Goal: Information Seeking & Learning: Learn about a topic

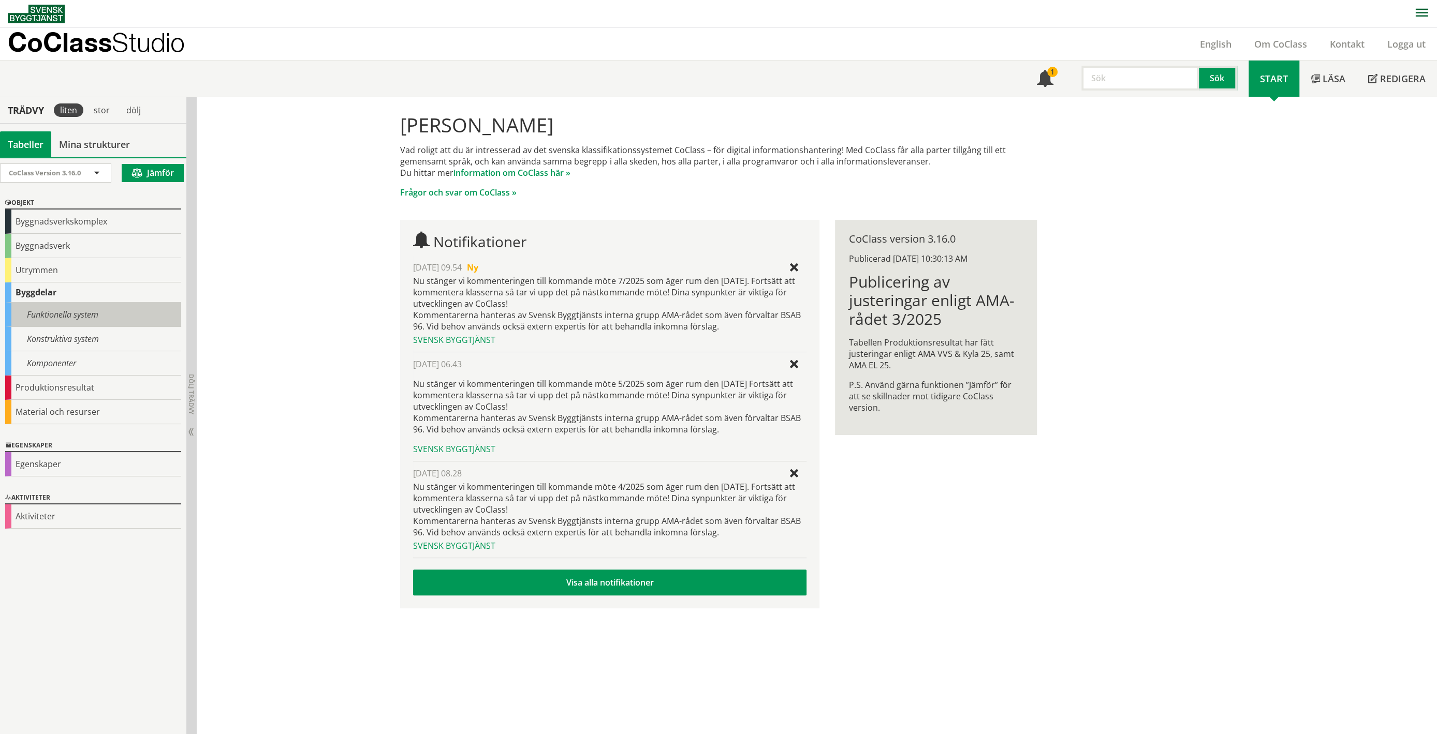
click at [62, 315] on div "Funktionella system" at bounding box center [93, 315] width 176 height 24
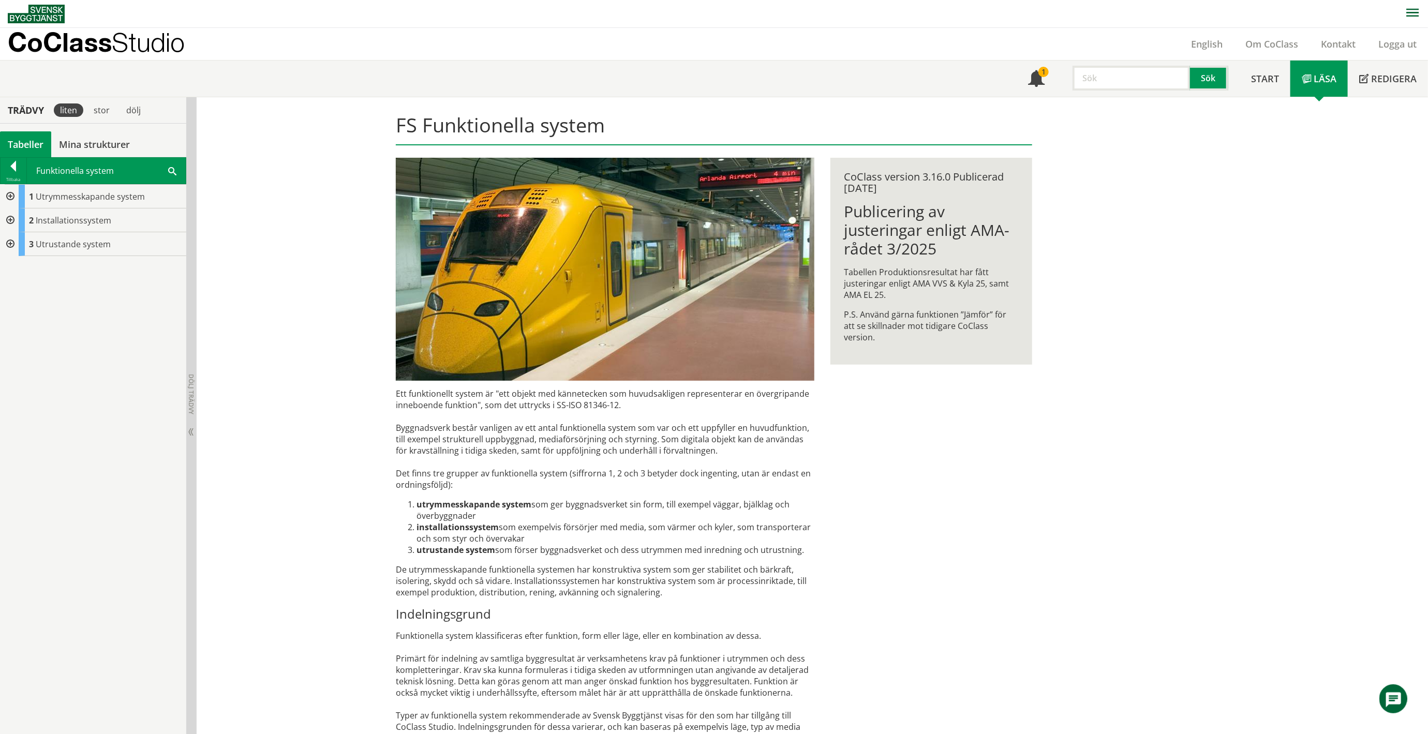
click at [10, 245] on div at bounding box center [9, 244] width 19 height 24
click at [12, 219] on div at bounding box center [9, 221] width 19 height 24
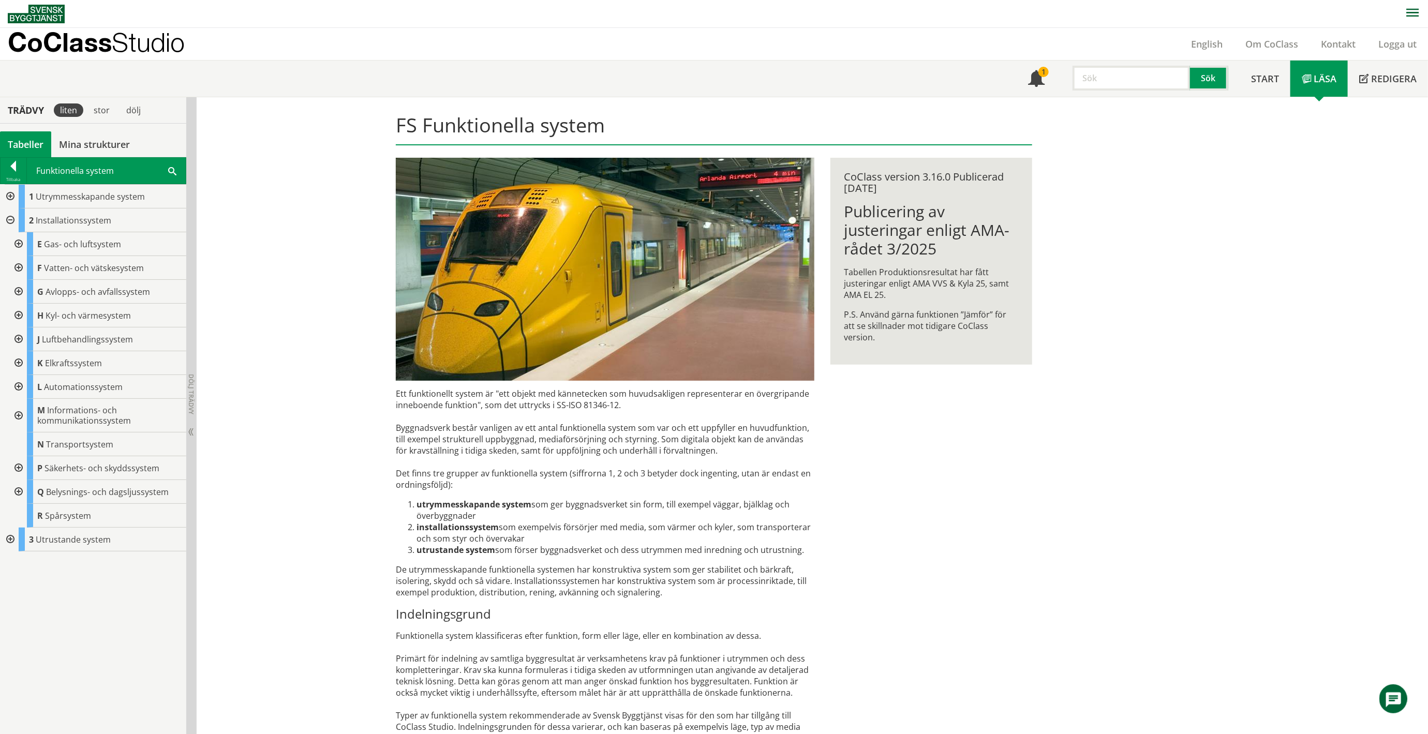
click at [12, 219] on div at bounding box center [9, 221] width 19 height 24
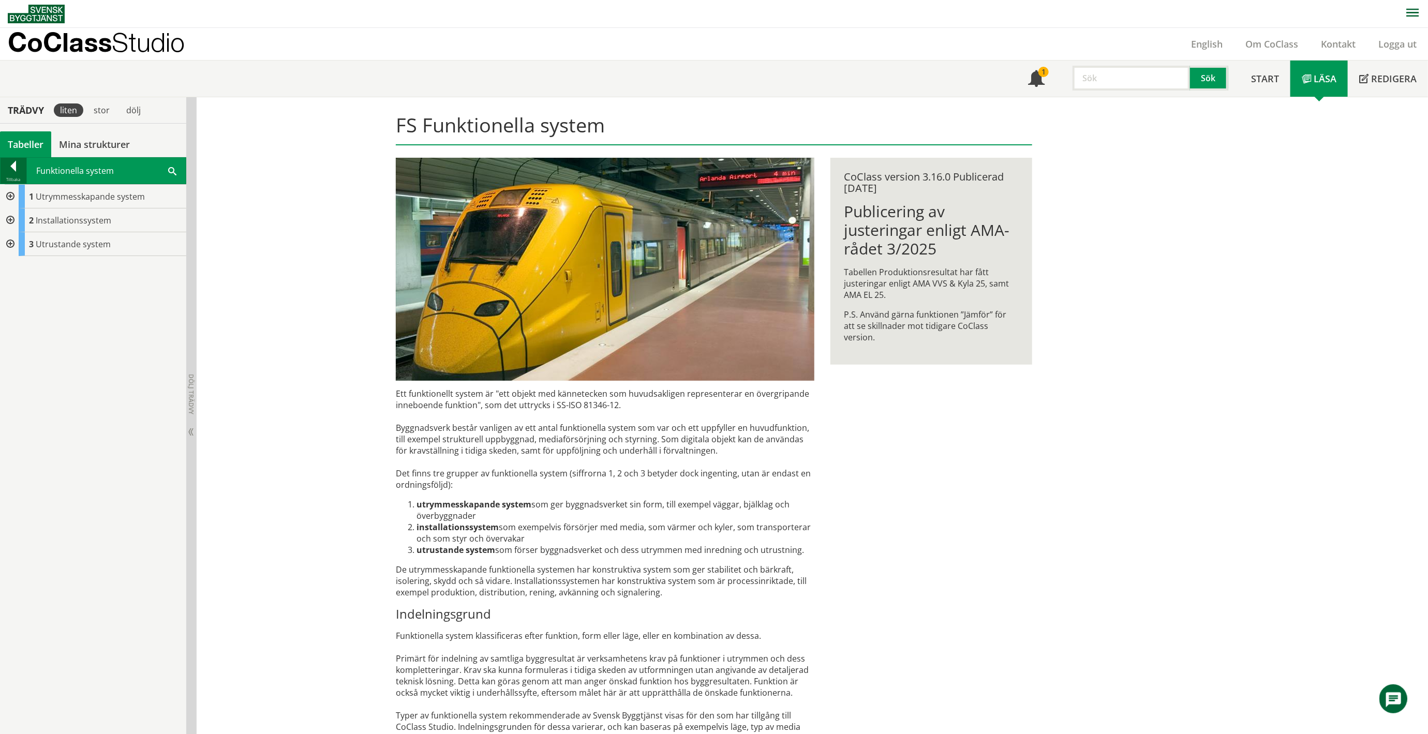
click at [19, 164] on div at bounding box center [14, 168] width 26 height 14
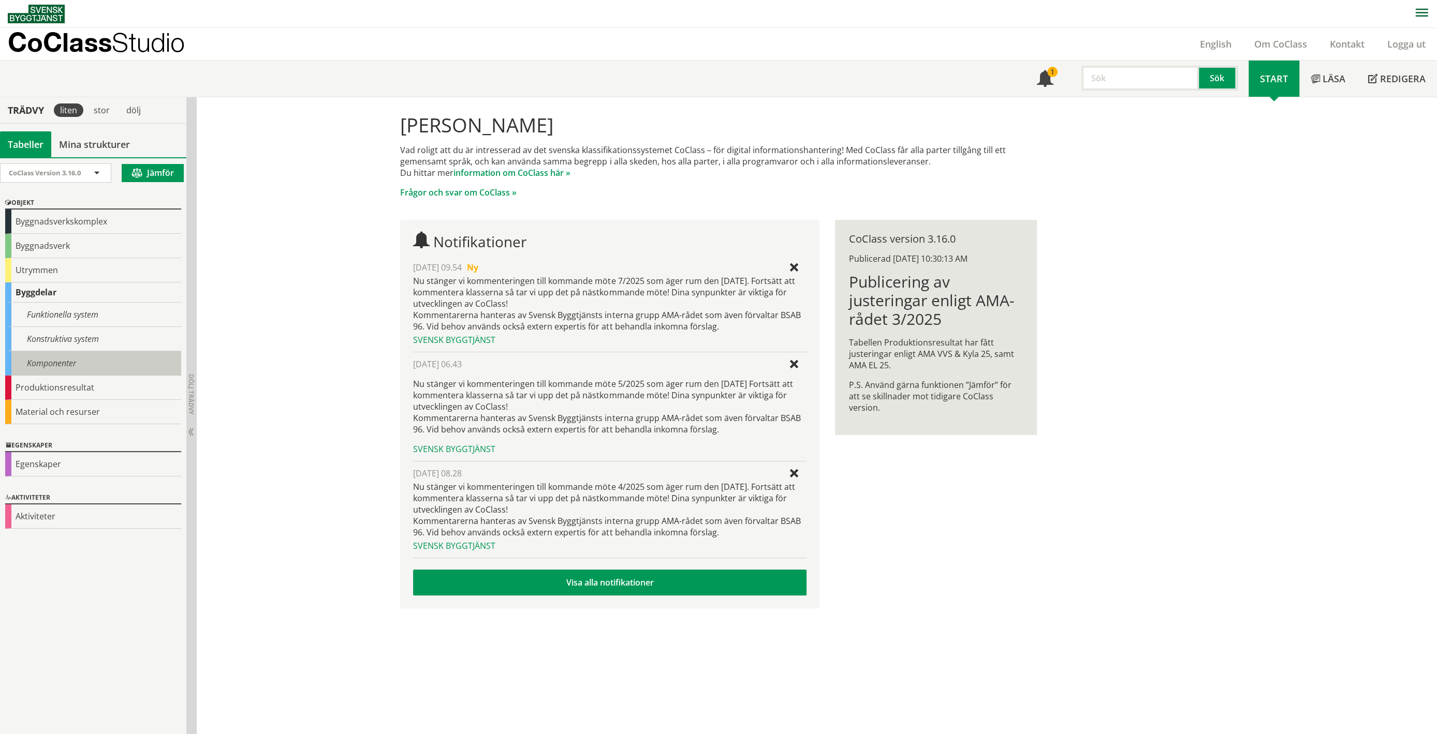
click at [62, 363] on div "Komponenter" at bounding box center [93, 363] width 176 height 24
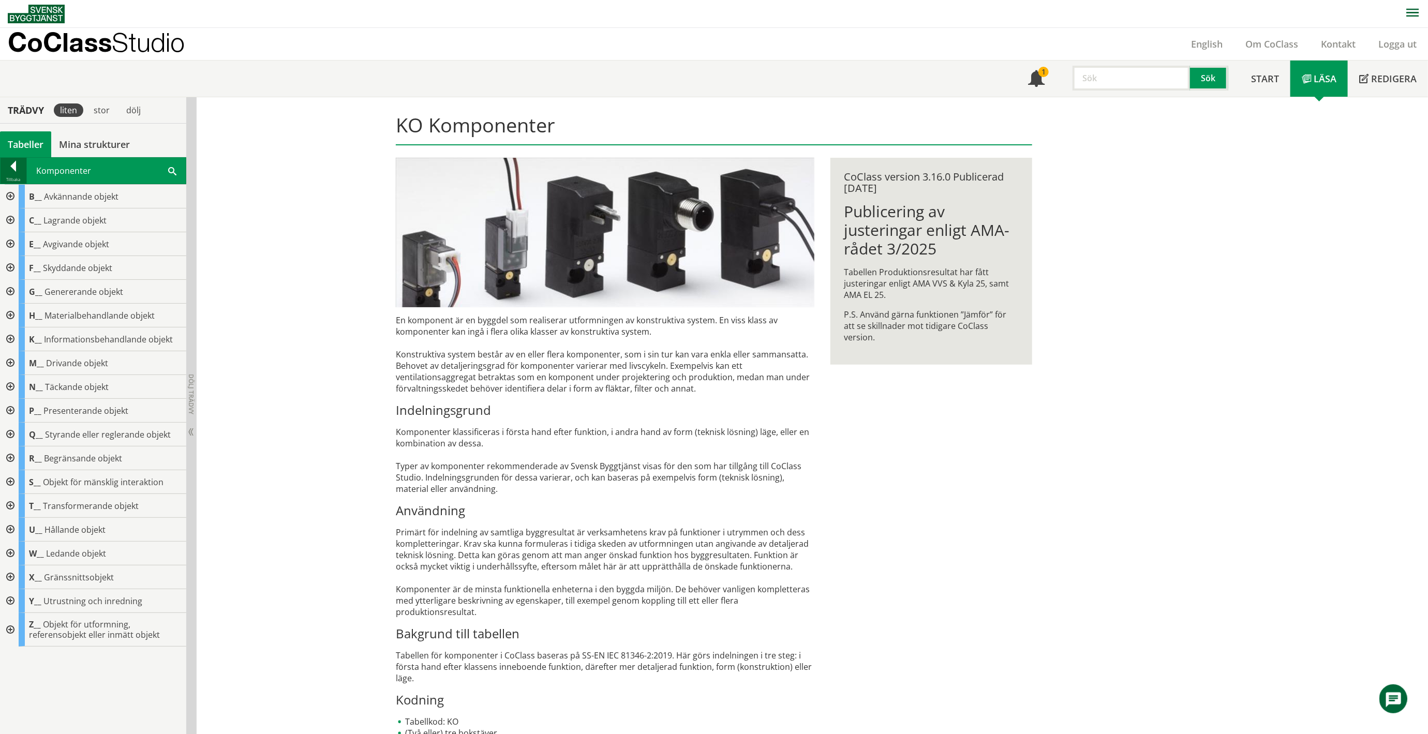
click at [6, 167] on div at bounding box center [14, 168] width 26 height 14
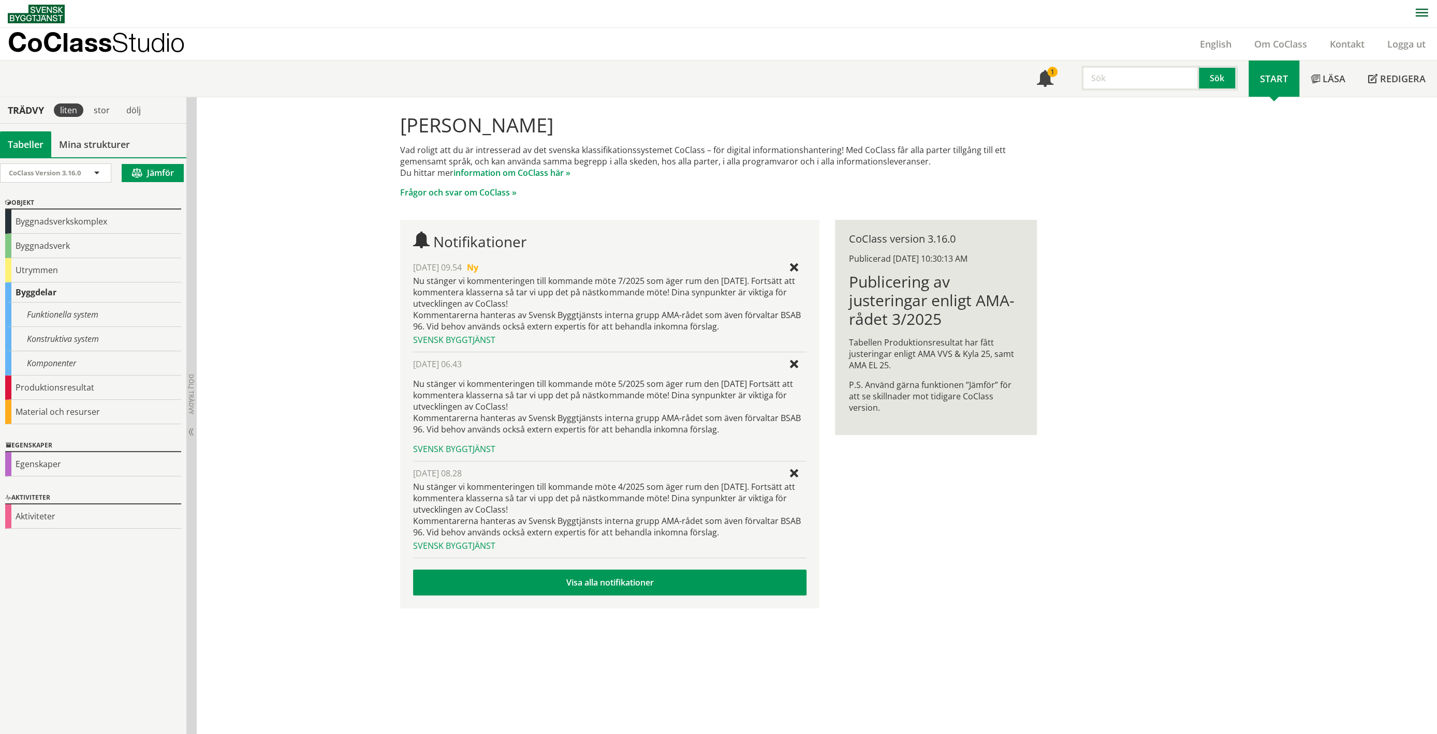
click at [232, 198] on div "Hej Robert Åkesson Vad roligt att du är intresserad av det svenska klassifikati…" at bounding box center [817, 416] width 1240 height 638
click at [65, 461] on div "Egenskaper" at bounding box center [93, 464] width 176 height 24
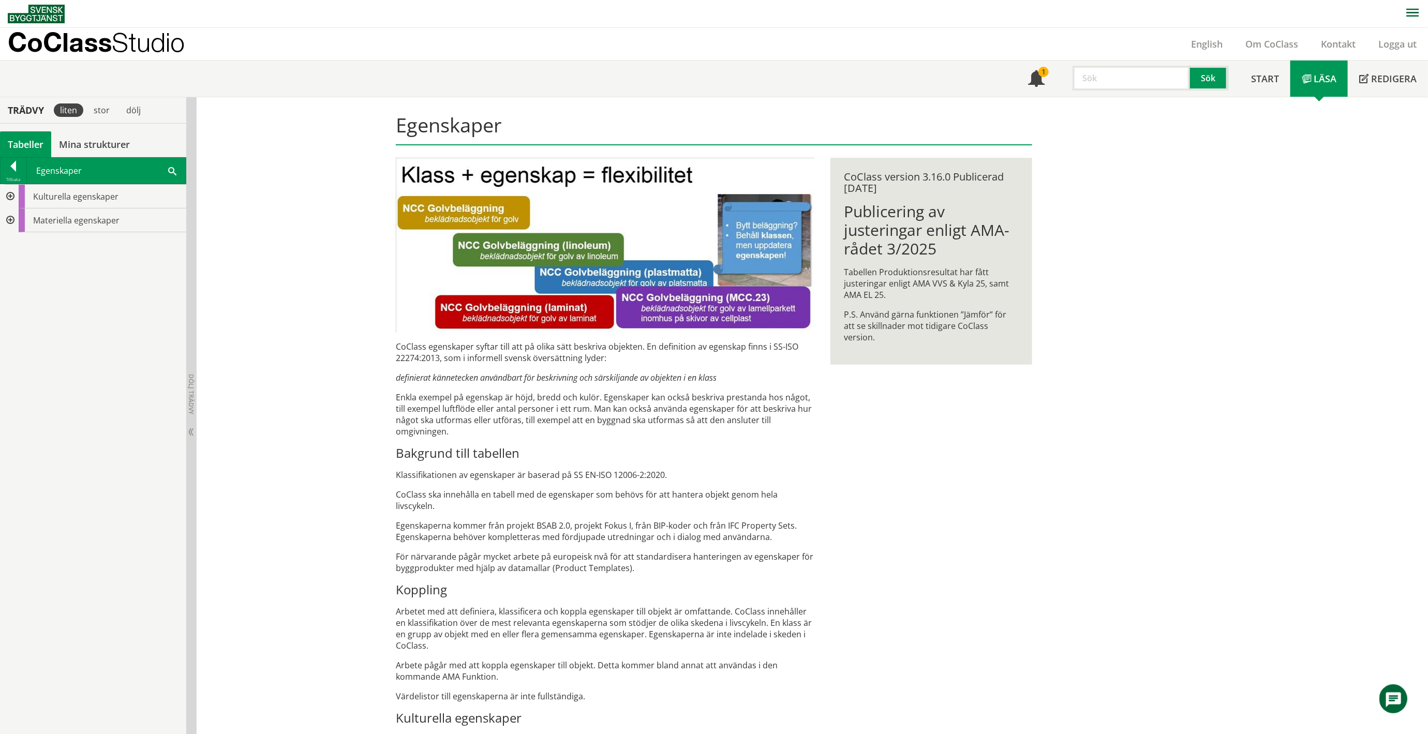
click at [9, 219] on div at bounding box center [9, 221] width 19 height 24
click at [873, 221] on h1 "Publicering av justeringar enligt AMA-rådet 3/2025" at bounding box center [931, 230] width 174 height 56
click at [872, 179] on div "CoClass version 3.16.0 Publicerad 3/20/2025" at bounding box center [931, 182] width 174 height 23
click at [1044, 80] on link "1" at bounding box center [1036, 79] width 39 height 36
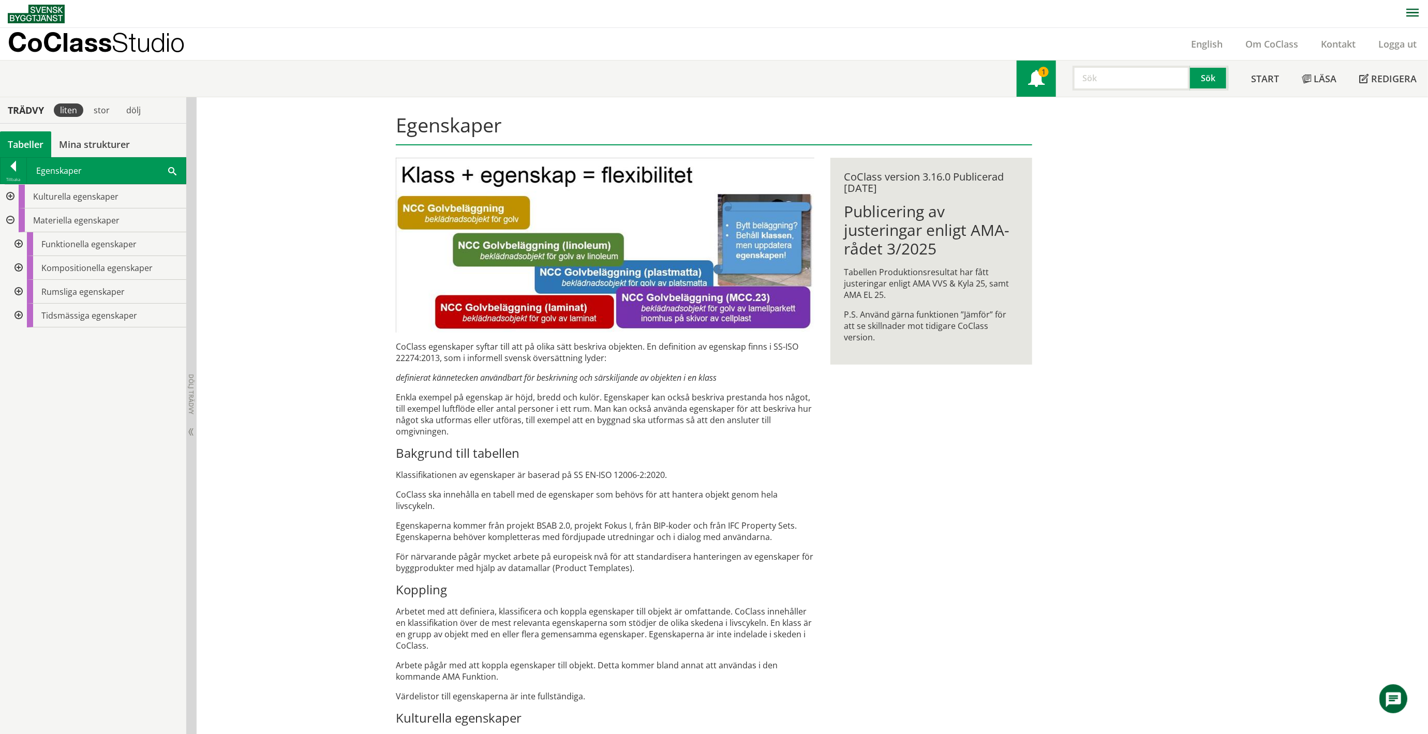
click at [1035, 82] on span at bounding box center [1036, 79] width 17 height 17
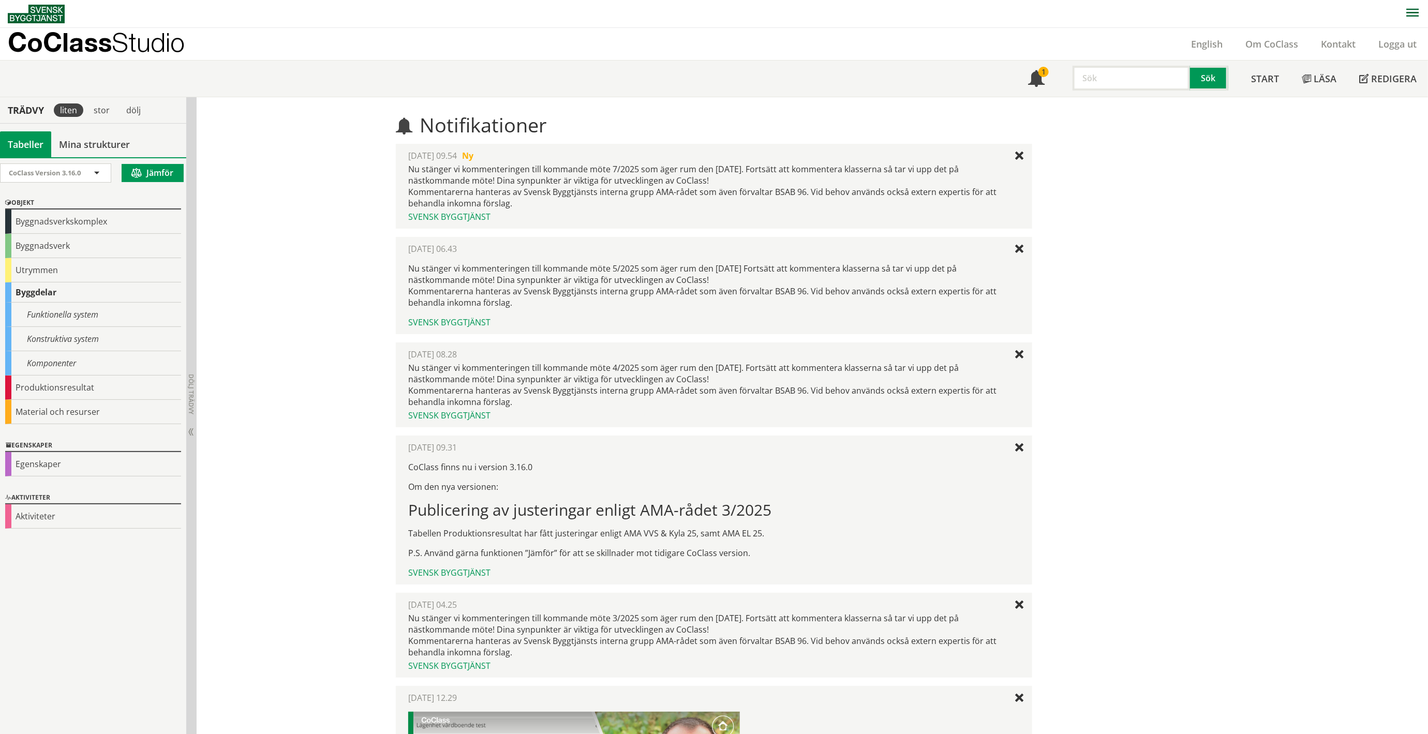
click at [777, 195] on div "Nu stänger vi kommenteringen till kommande möte 7/2025 som äger rum den [DATE].…" at bounding box center [713, 187] width 611 height 46
click at [453, 218] on div "Svensk Byggtjänst" at bounding box center [713, 216] width 611 height 11
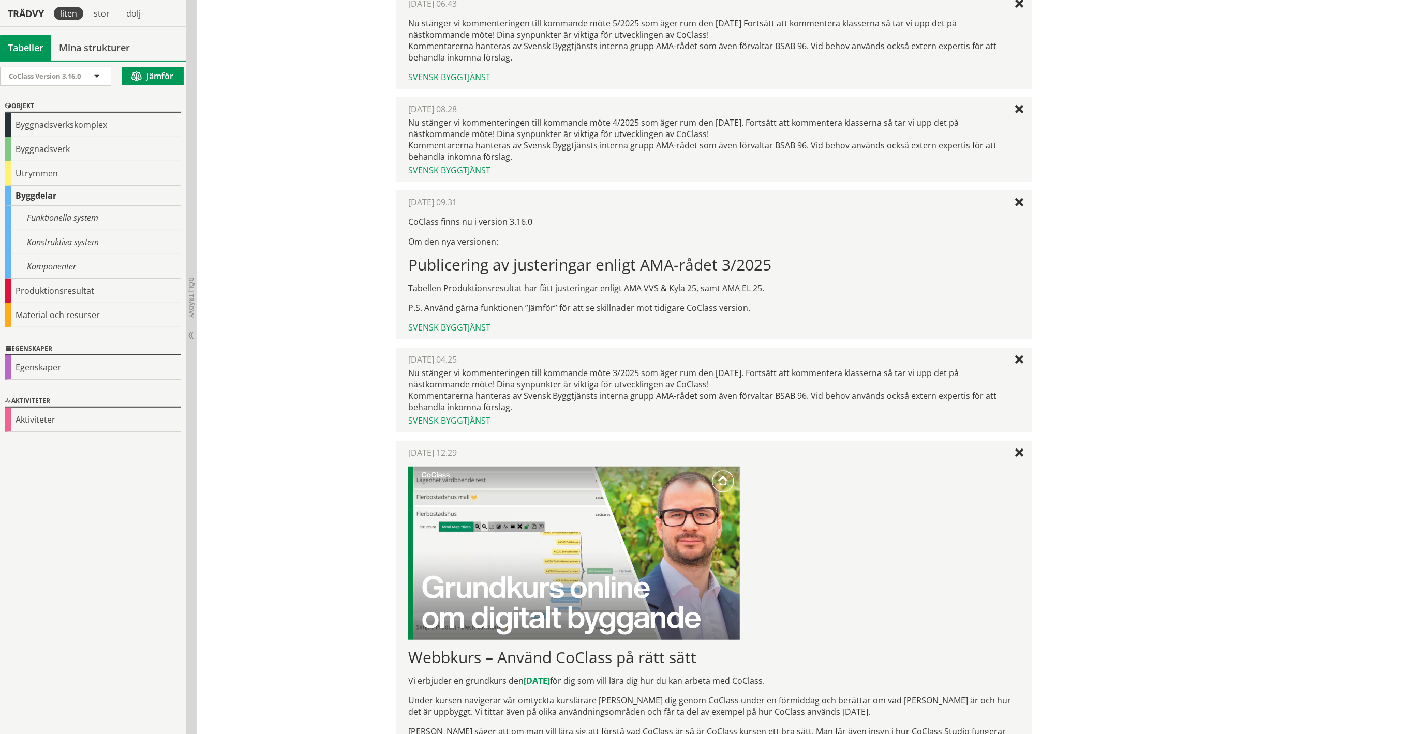
scroll to position [258, 0]
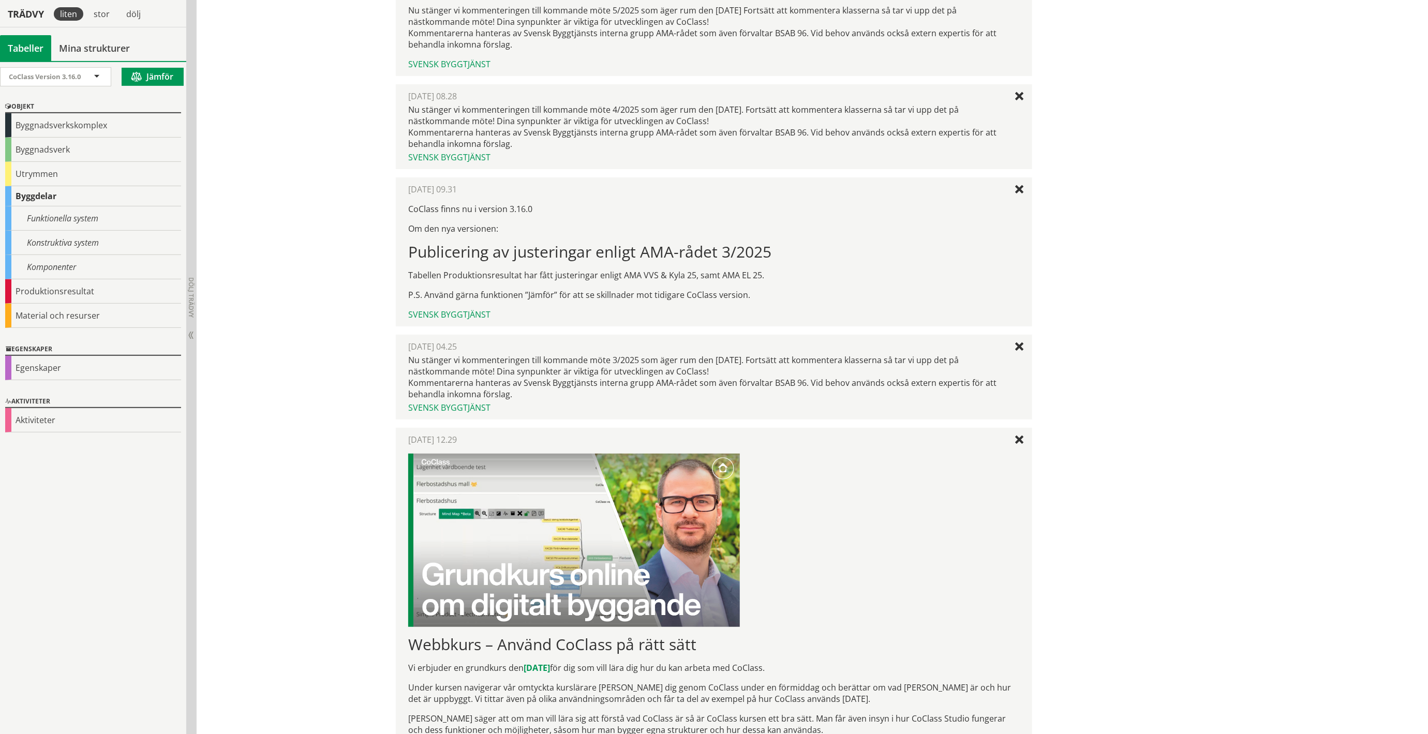
click at [579, 542] on img at bounding box center [574, 540] width 332 height 173
click at [600, 533] on img at bounding box center [574, 540] width 332 height 173
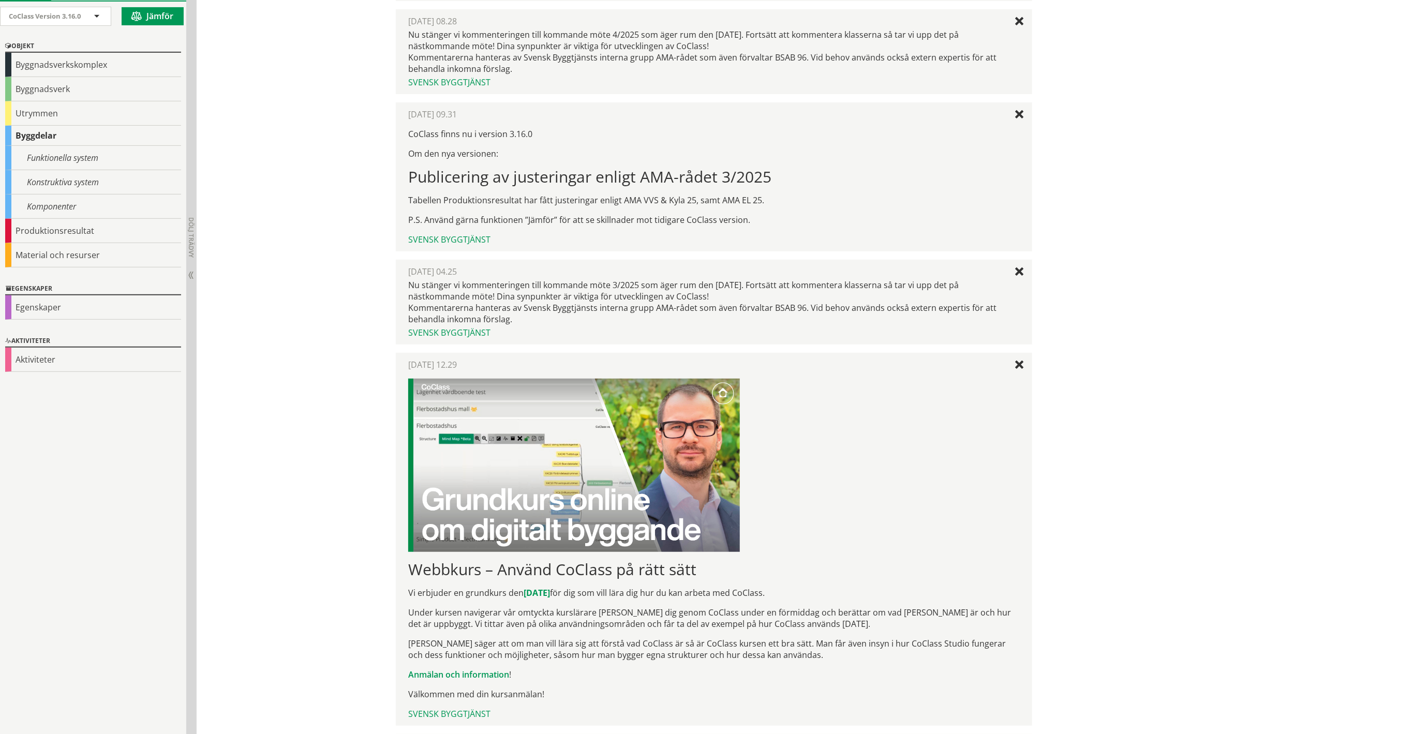
scroll to position [465, 0]
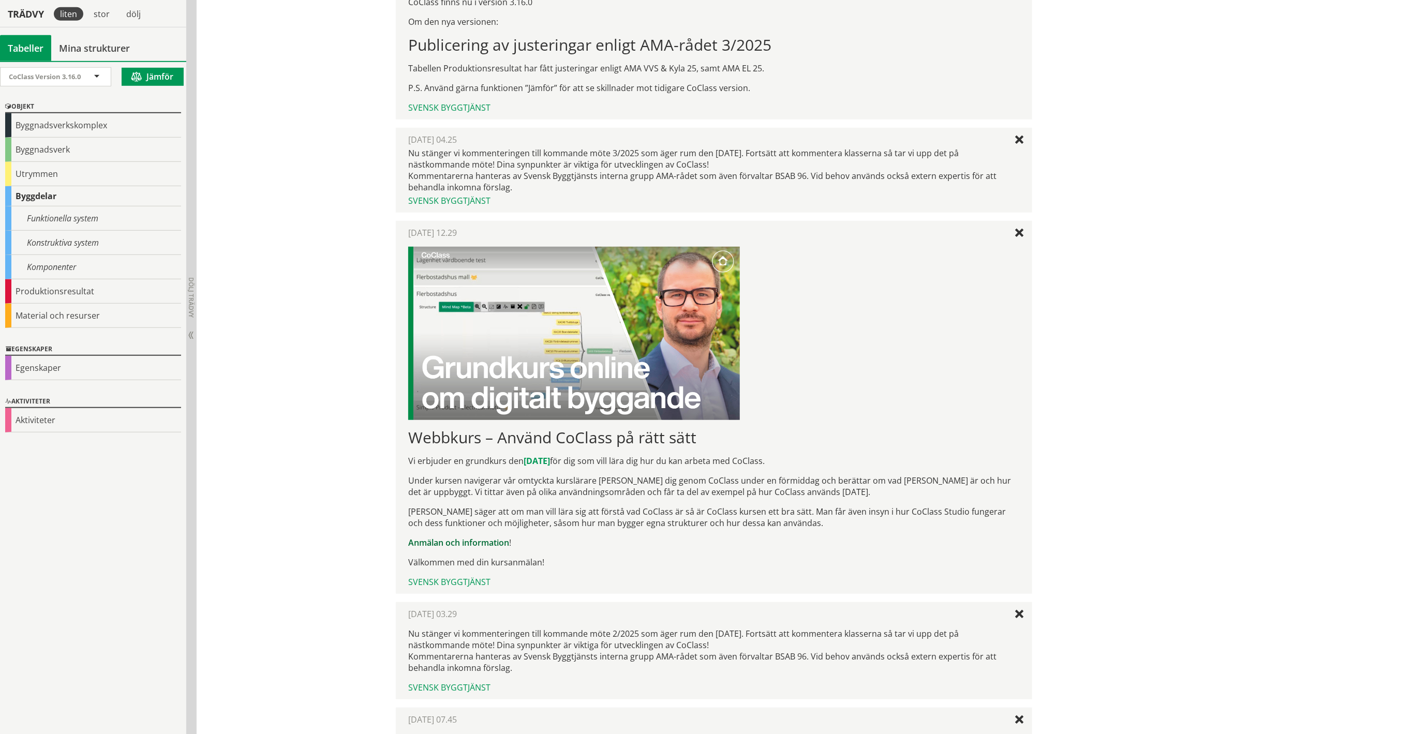
click at [474, 546] on link "Anmälan och information" at bounding box center [458, 542] width 101 height 11
